Goal: Information Seeking & Learning: Check status

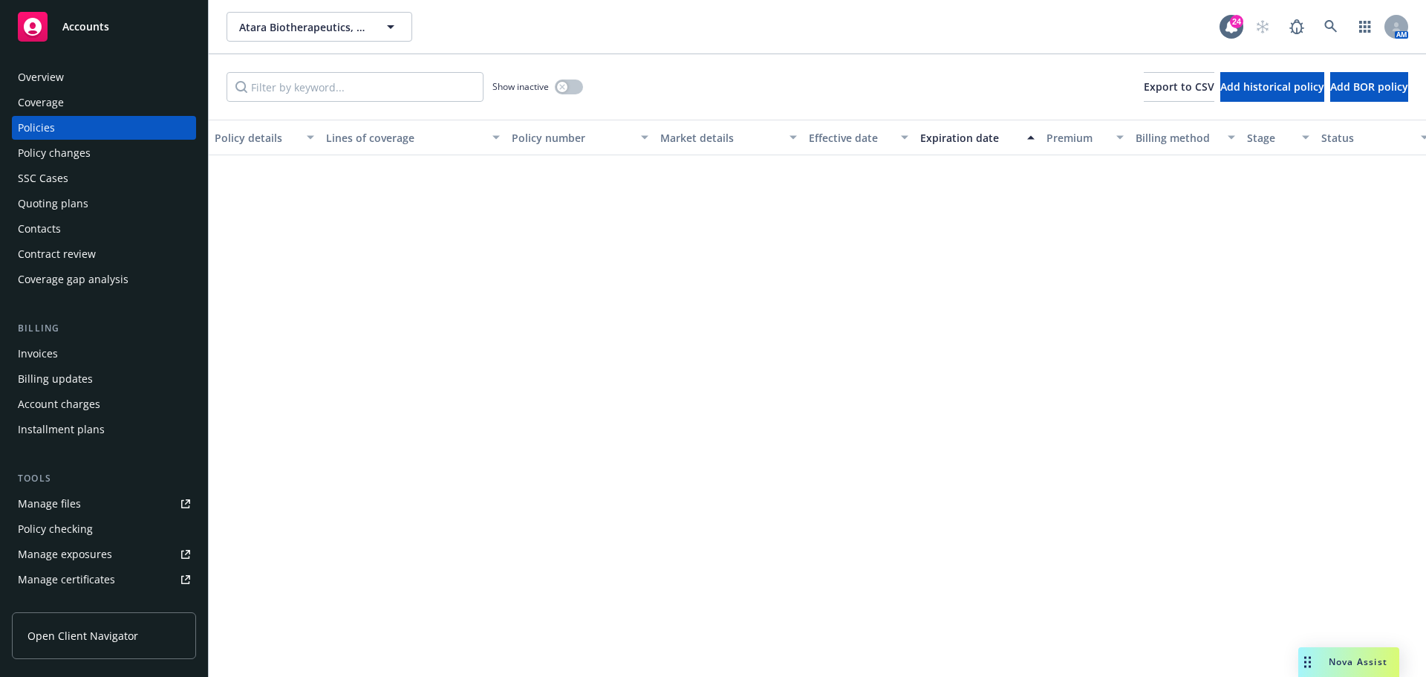
scroll to position [669, 0]
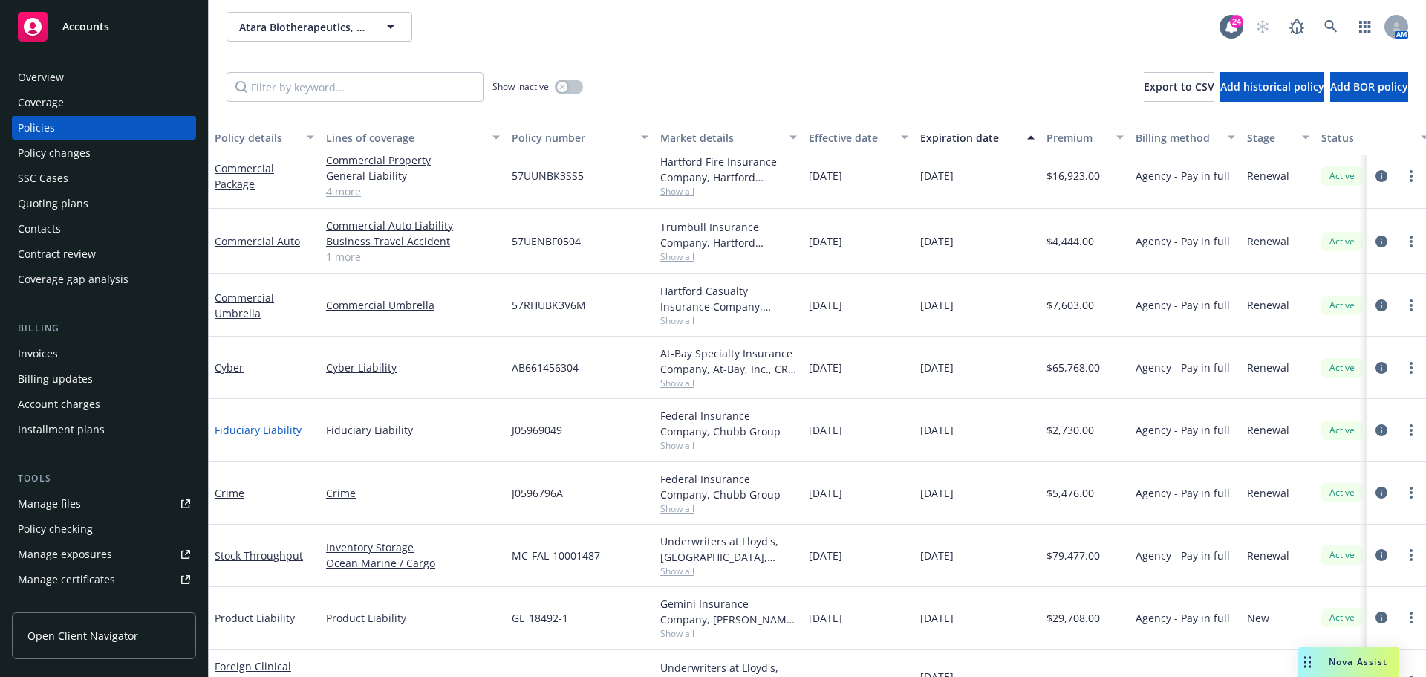
click at [246, 435] on link "Fiduciary Liability" at bounding box center [258, 430] width 87 height 14
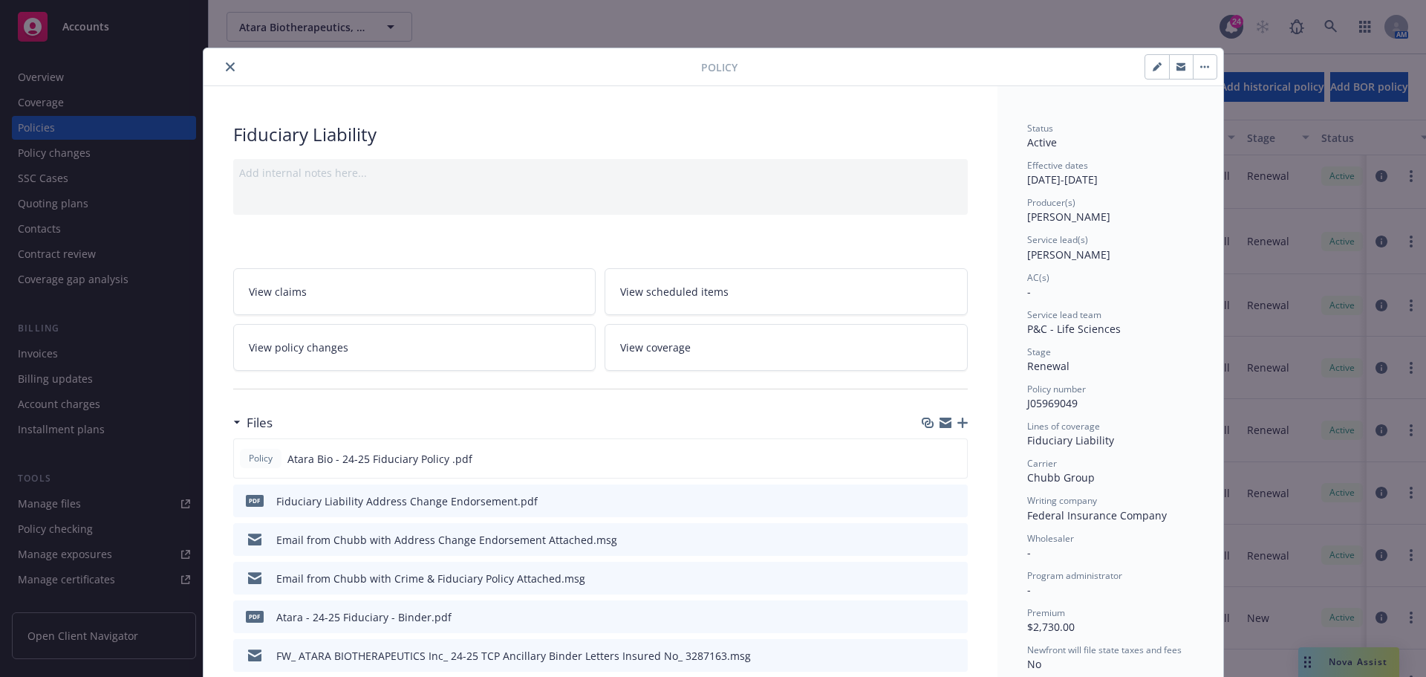
click at [226, 65] on icon "close" at bounding box center [230, 66] width 9 height 9
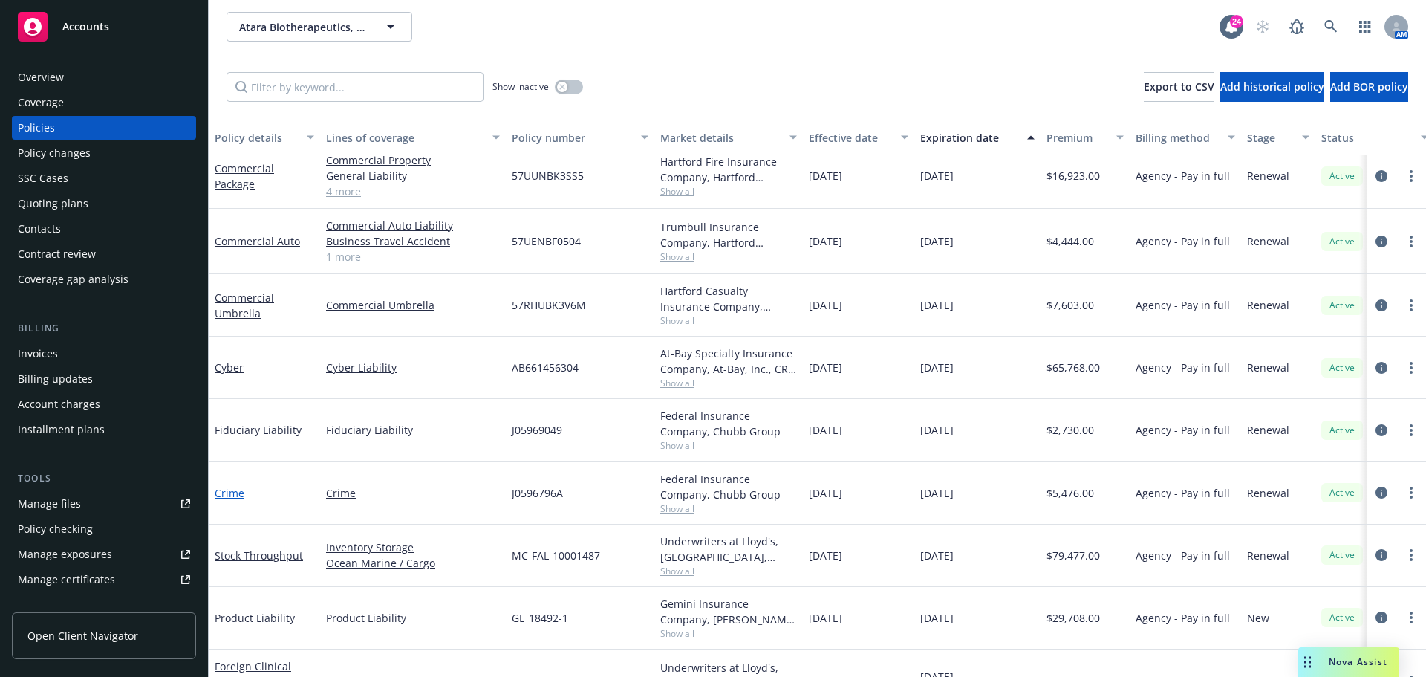
click at [232, 490] on link "Crime" at bounding box center [230, 493] width 30 height 14
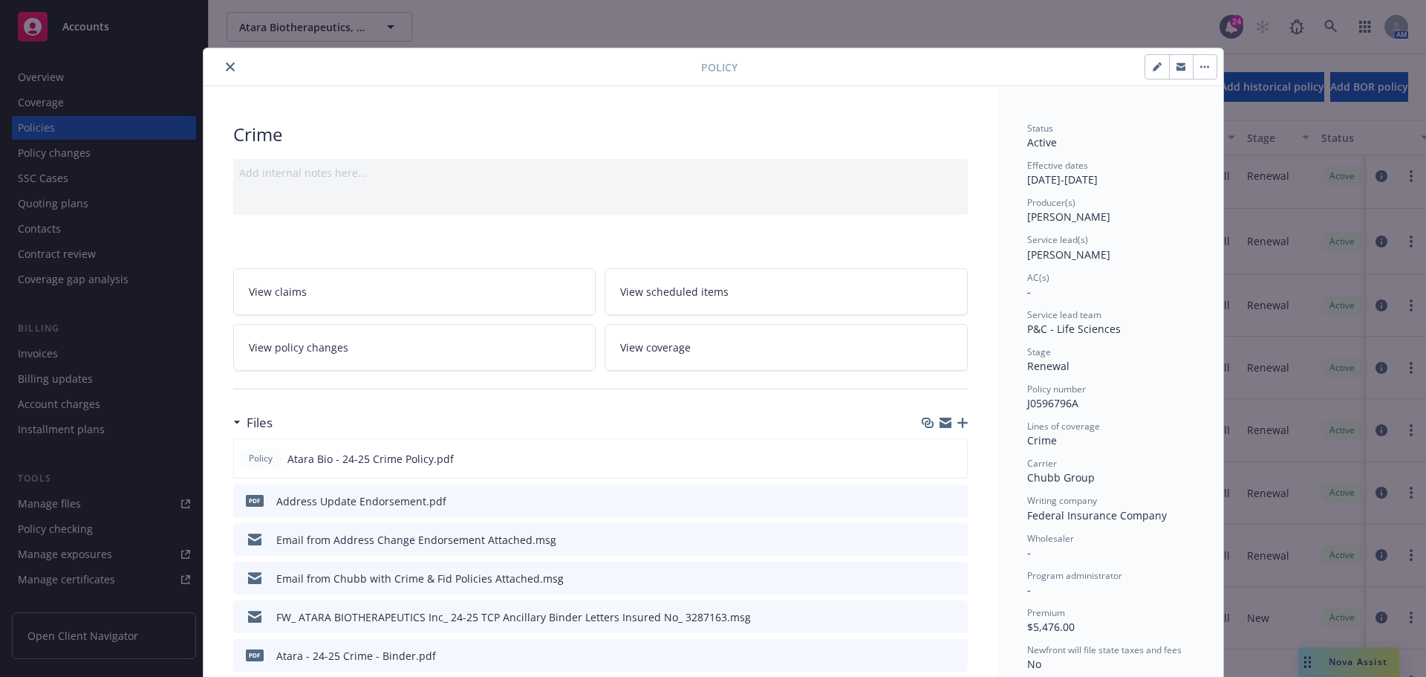
click at [226, 64] on icon "close" at bounding box center [230, 66] width 9 height 9
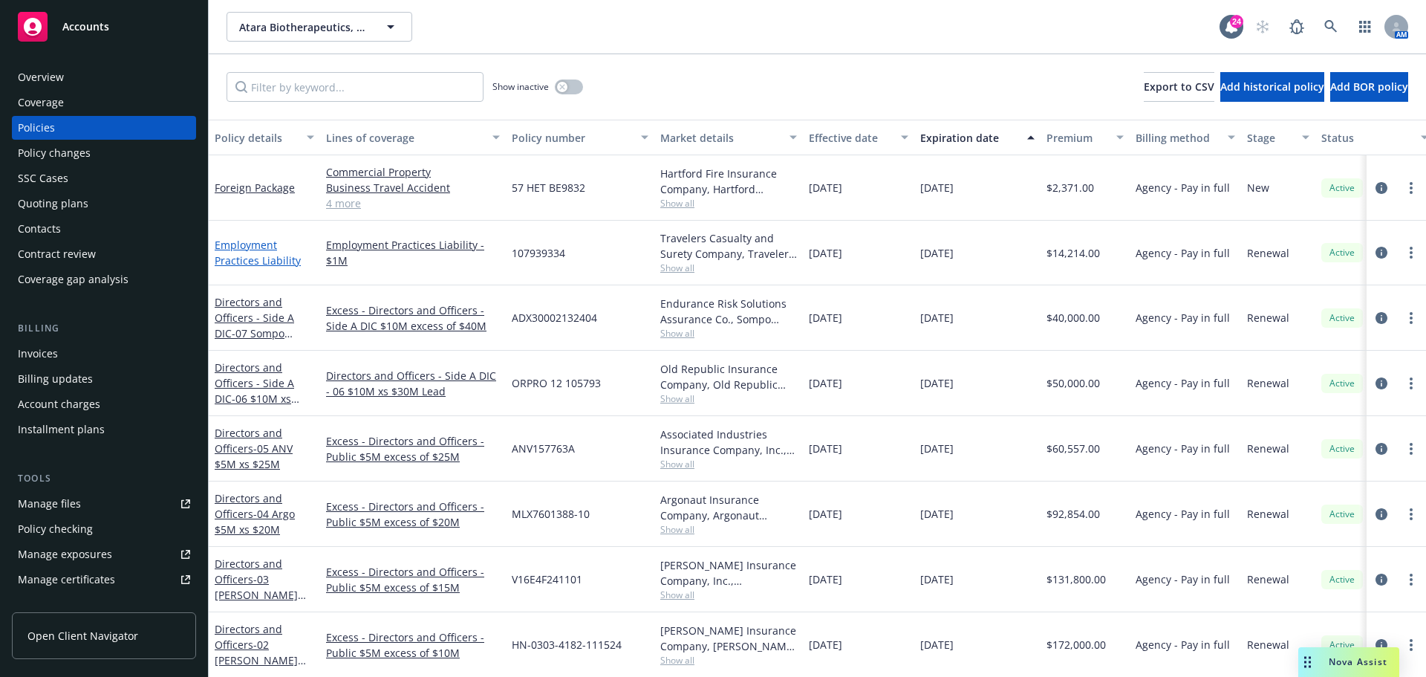
click at [235, 247] on link "Employment Practices Liability" at bounding box center [258, 253] width 86 height 30
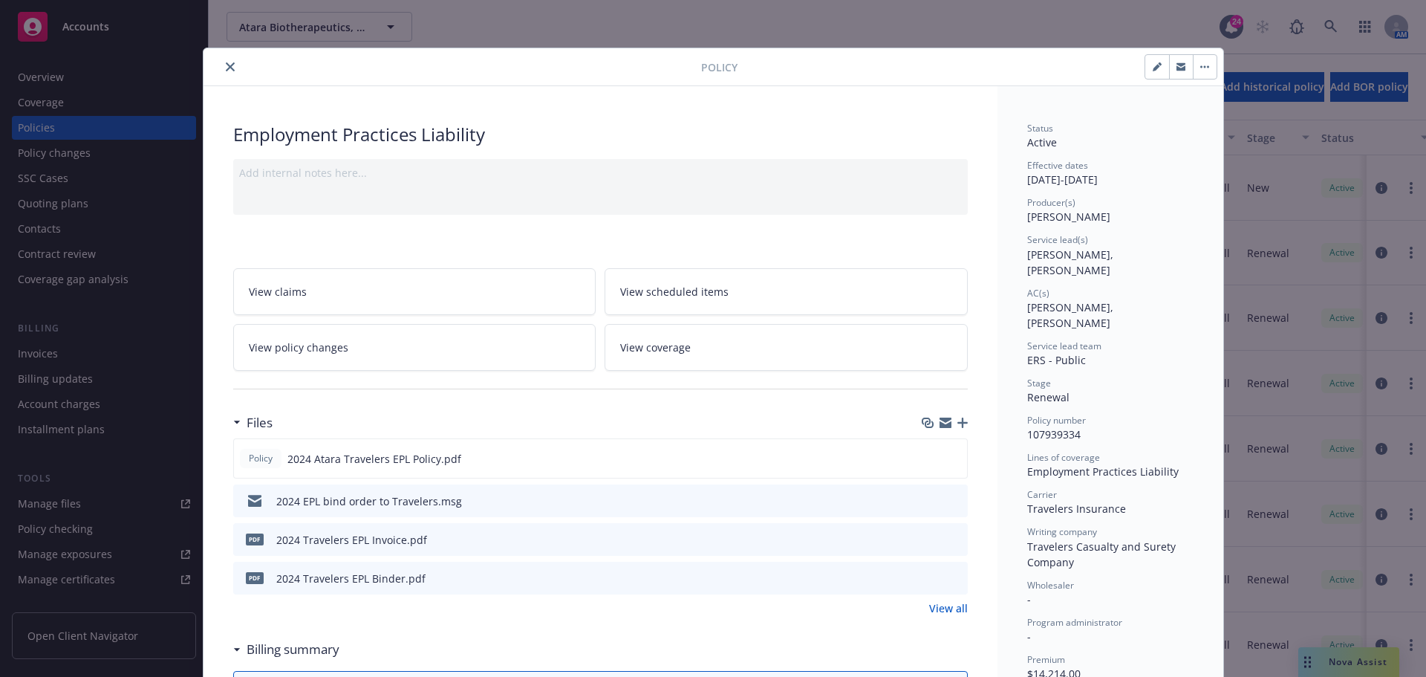
click at [223, 61] on button "close" at bounding box center [230, 67] width 18 height 18
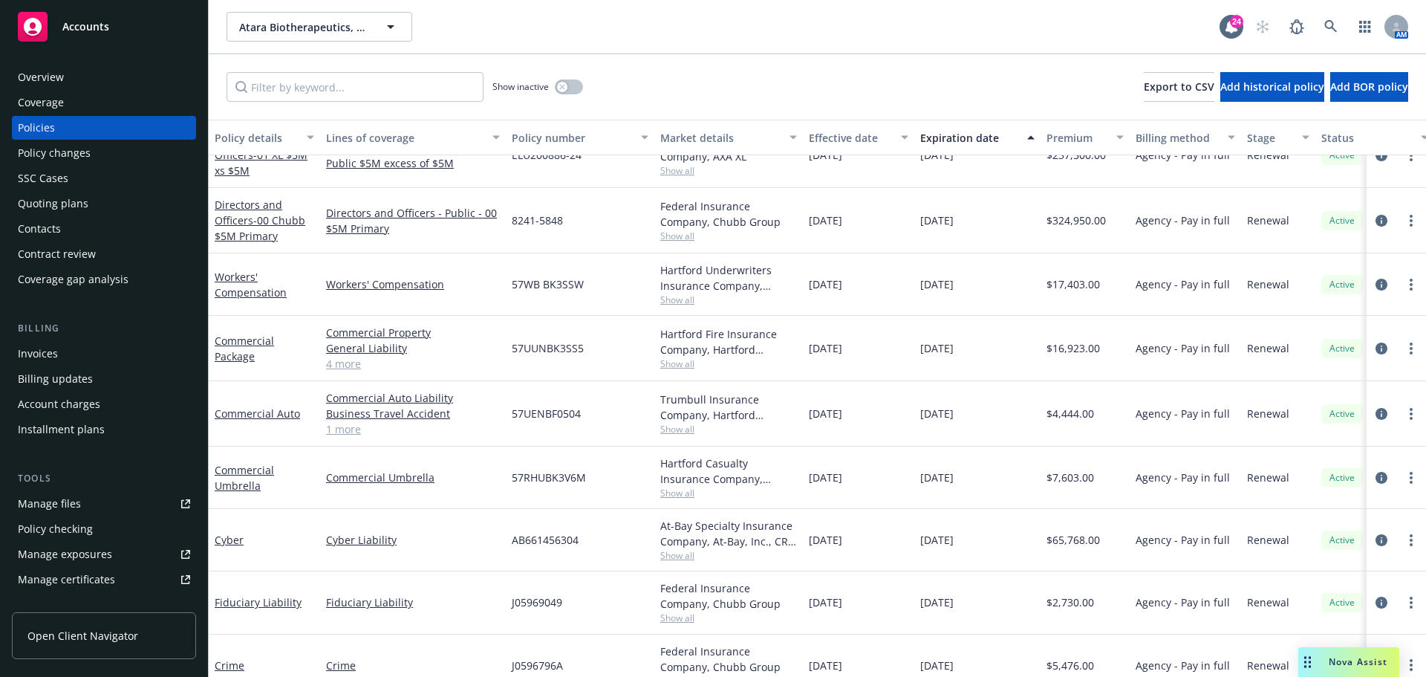
scroll to position [446, 0]
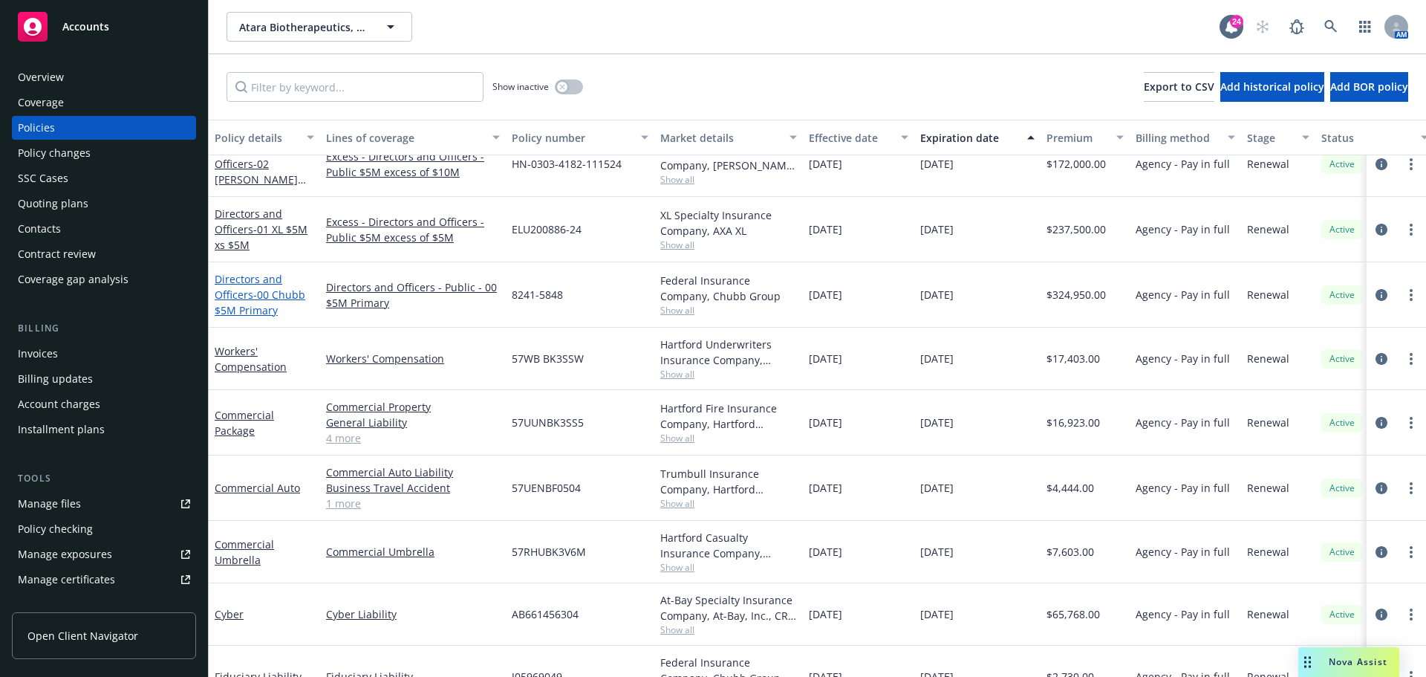
click at [241, 278] on link "Directors and Officers - 00 Chubb $5M Primary" at bounding box center [260, 294] width 91 height 45
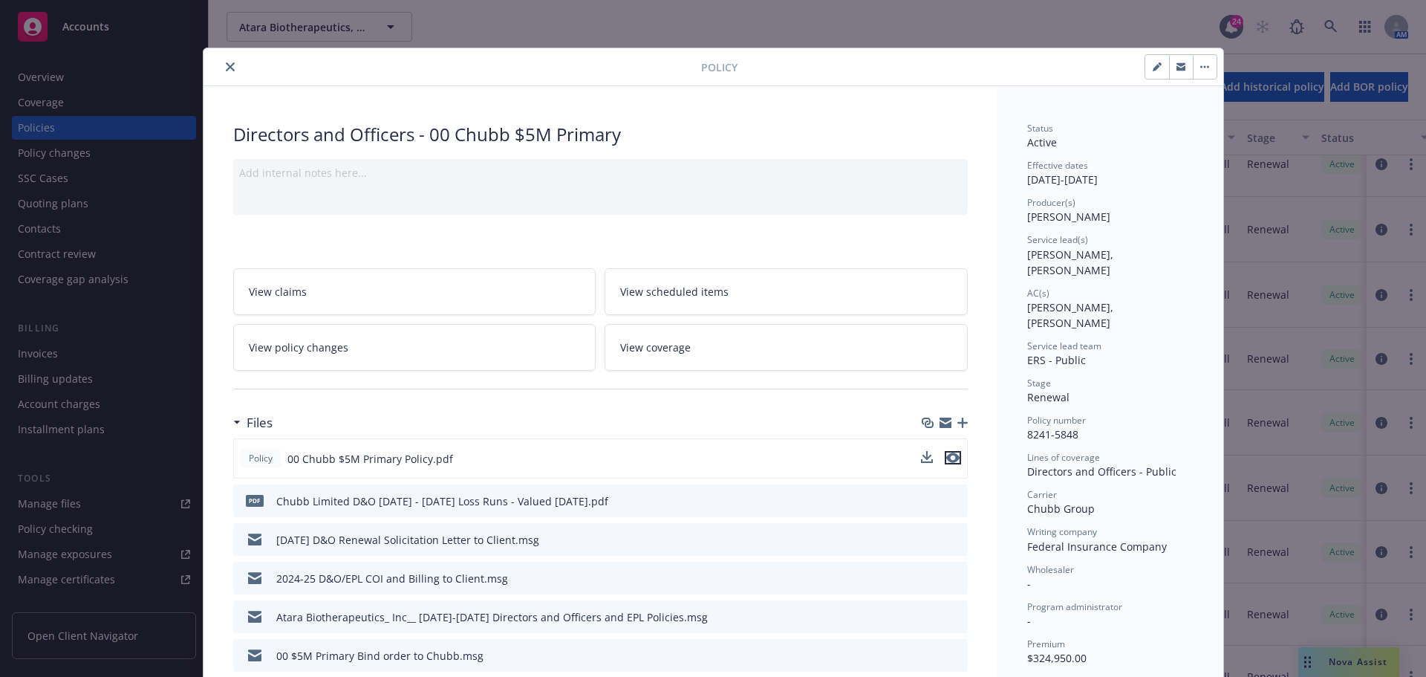
click at [950, 457] on icon "preview file" at bounding box center [952, 457] width 13 height 10
